Goal: Task Accomplishment & Management: Manage account settings

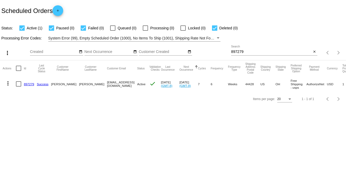
click at [263, 49] on div "897279 Search" at bounding box center [271, 50] width 81 height 10
drag, startPoint x: 250, startPoint y: 51, endPoint x: 217, endPoint y: 49, distance: 33.7
click at [217, 49] on div "more_vert Sep Jan Feb Mar [DATE]" at bounding box center [173, 51] width 346 height 19
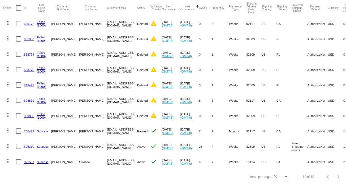
scroll to position [65, 0]
type input "[PERSON_NAME]"
click at [25, 145] on link "608310" at bounding box center [29, 146] width 10 height 3
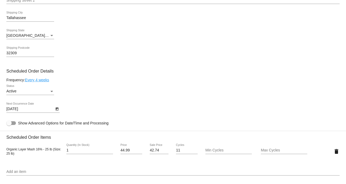
scroll to position [265, 0]
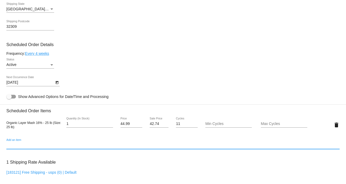
click at [23, 147] on input "Add an item" at bounding box center [172, 145] width 333 height 4
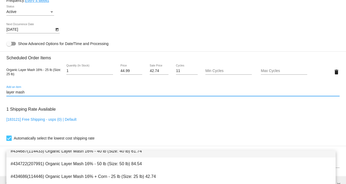
scroll to position [53, 0]
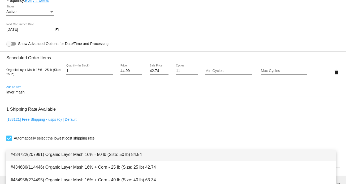
type input "layer mash"
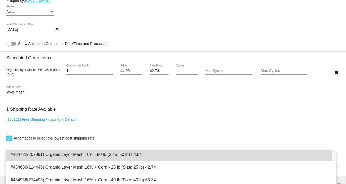
click at [132, 154] on span "#434722(207991) Organic Layer Mash 16% - 50 lb (Size: 50 lb) 84.54" at bounding box center [171, 154] width 320 height 13
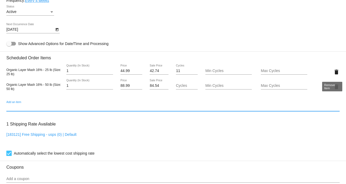
click at [333, 73] on mat-icon "delete" at bounding box center [336, 72] width 6 height 6
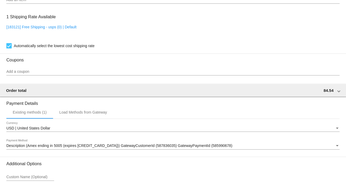
scroll to position [460, 0]
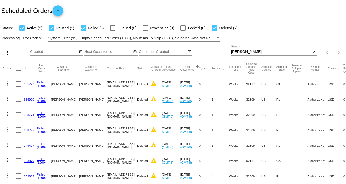
click at [244, 48] on div "[PERSON_NAME] Search" at bounding box center [271, 50] width 81 height 10
drag, startPoint x: 242, startPoint y: 51, endPoint x: 215, endPoint y: 51, distance: 27.0
click at [215, 51] on div "more_vert Sep Jan Feb Mar [DATE]" at bounding box center [173, 51] width 346 height 19
type input "grude"
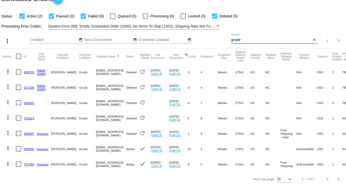
scroll to position [19, 0]
